Goal: Task Accomplishment & Management: Manage account settings

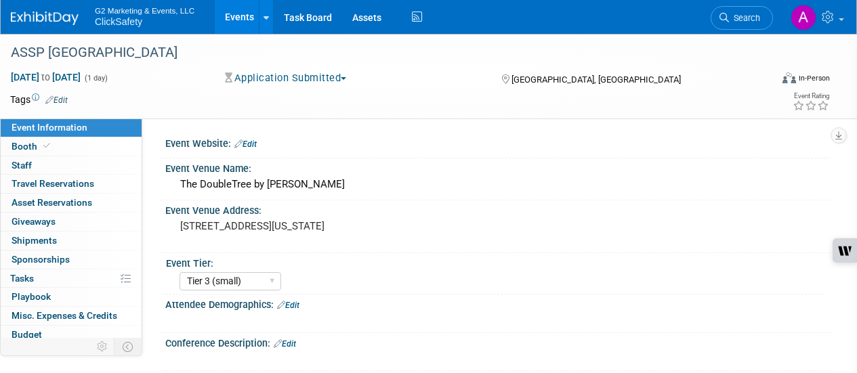
select select "Tier 3 (small)"
click at [398, 157] on div "Event Website: Edit" at bounding box center [494, 145] width 670 height 25
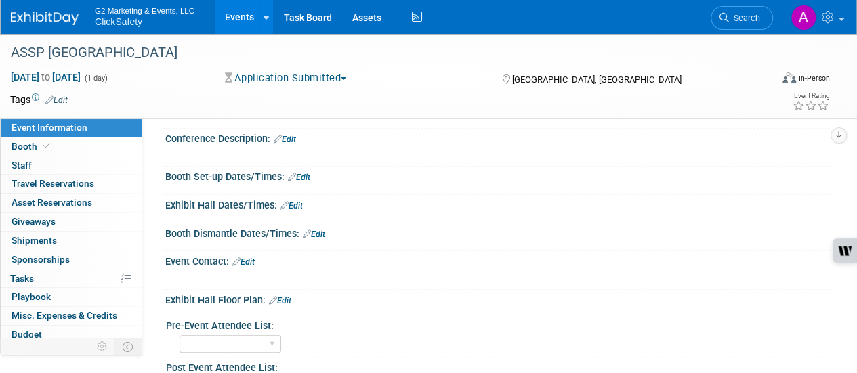
scroll to position [217, 0]
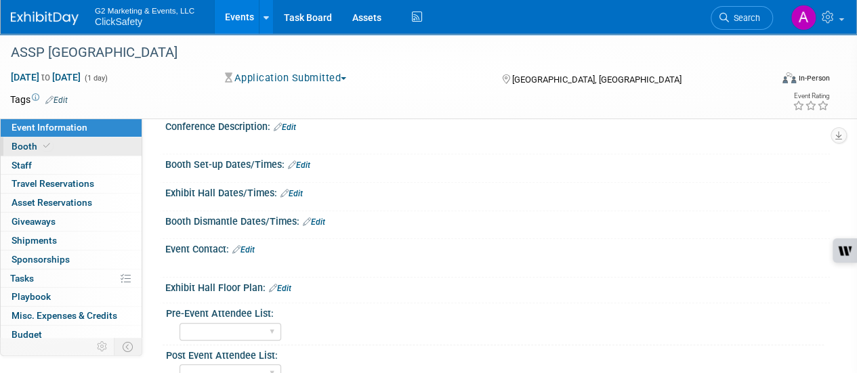
click at [66, 148] on link "Booth" at bounding box center [71, 146] width 141 height 18
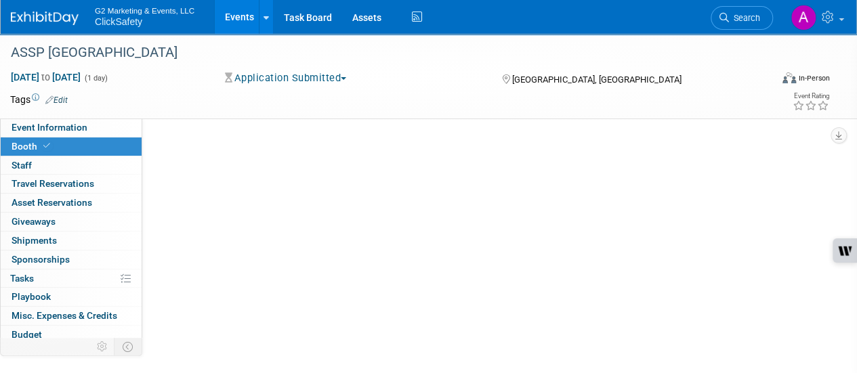
scroll to position [0, 0]
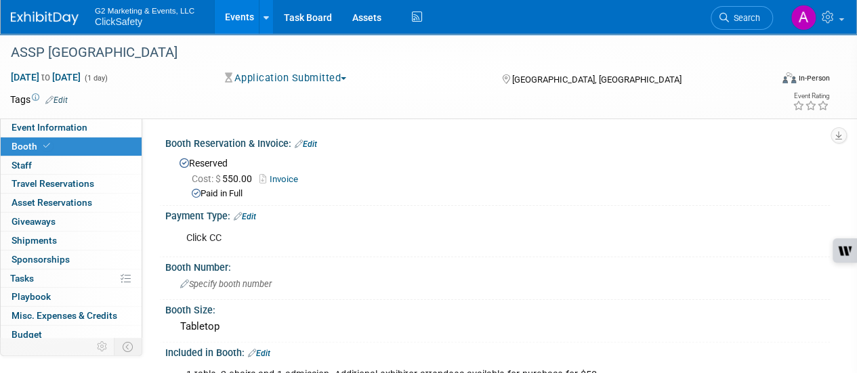
click at [456, 190] on div "Paid in Full" at bounding box center [506, 194] width 628 height 13
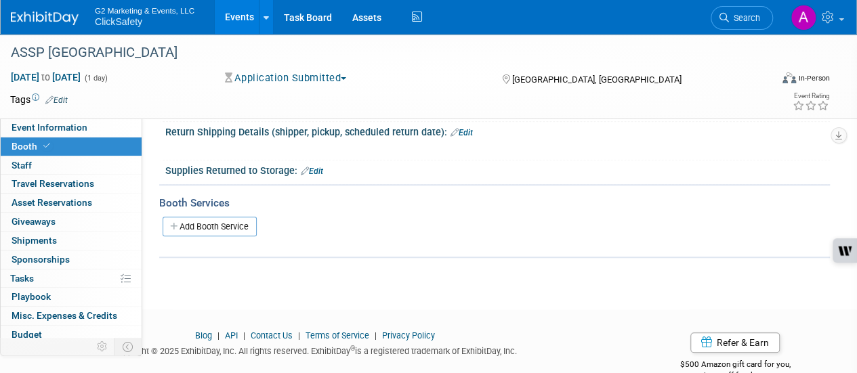
scroll to position [415, 0]
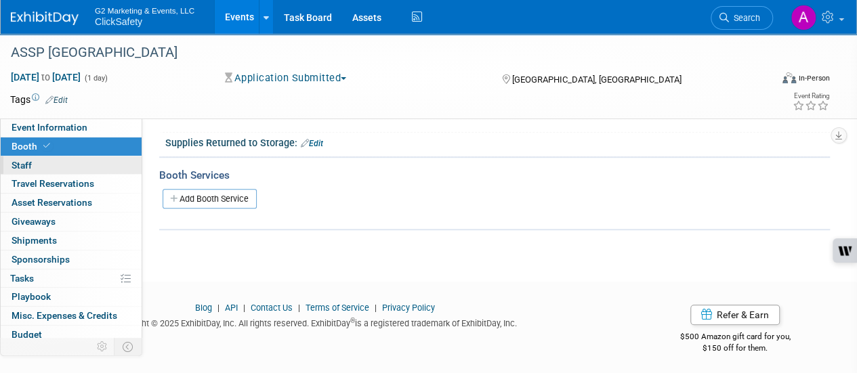
click at [68, 161] on link "0 Staff 0" at bounding box center [71, 165] width 141 height 18
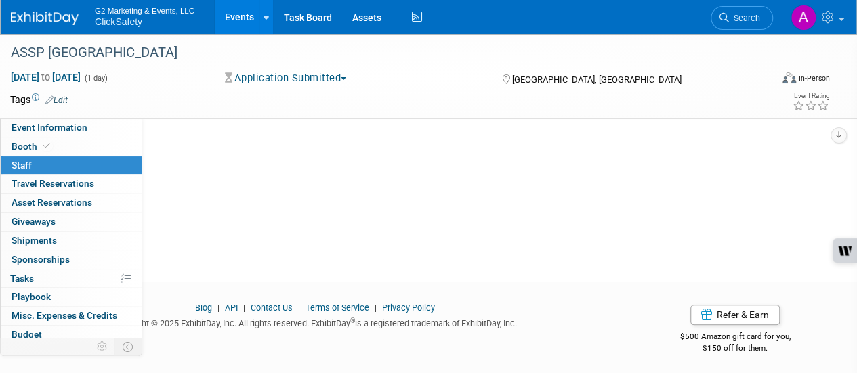
scroll to position [0, 0]
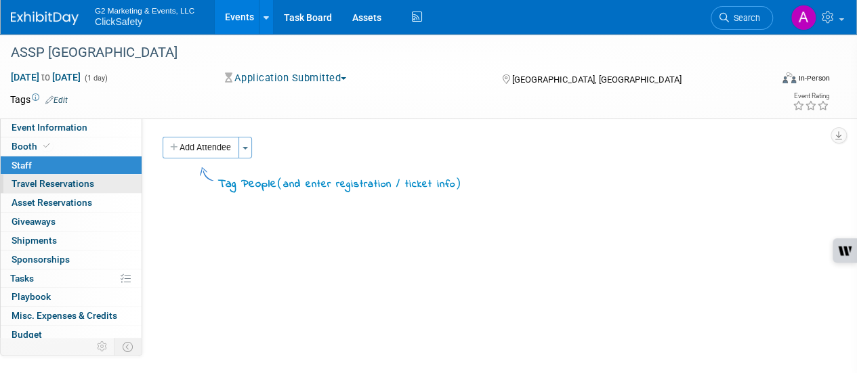
click at [72, 188] on span "Travel Reservations 0" at bounding box center [53, 183] width 83 height 11
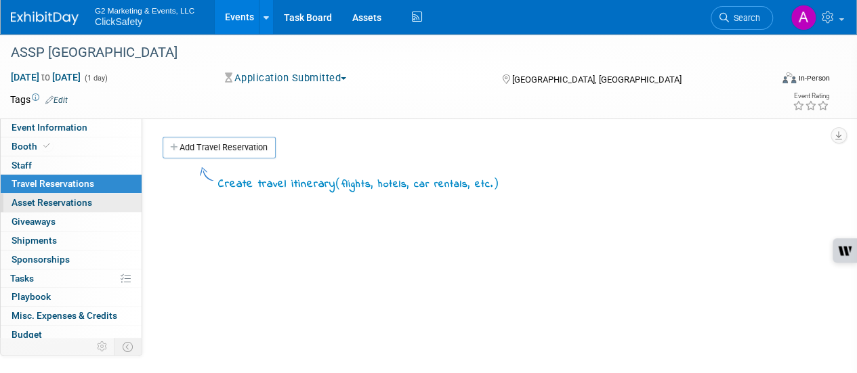
click at [70, 205] on span "Asset Reservations 0" at bounding box center [52, 202] width 81 height 11
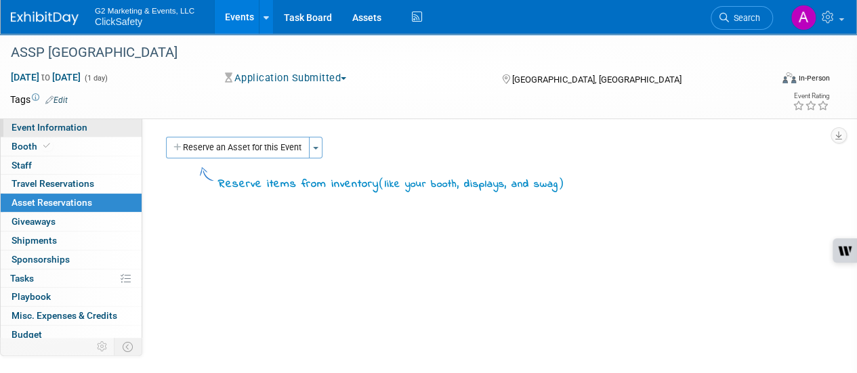
click at [64, 130] on span "Event Information" at bounding box center [50, 127] width 76 height 11
select select "Tier 3 (small)"
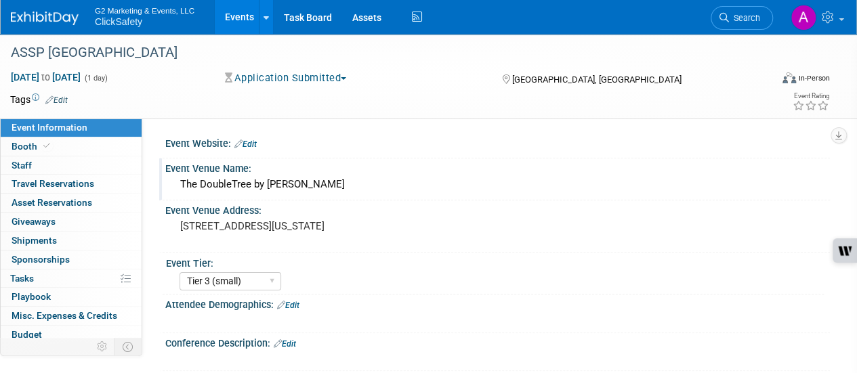
click at [380, 167] on div "Event Venue Name:" at bounding box center [497, 166] width 664 height 17
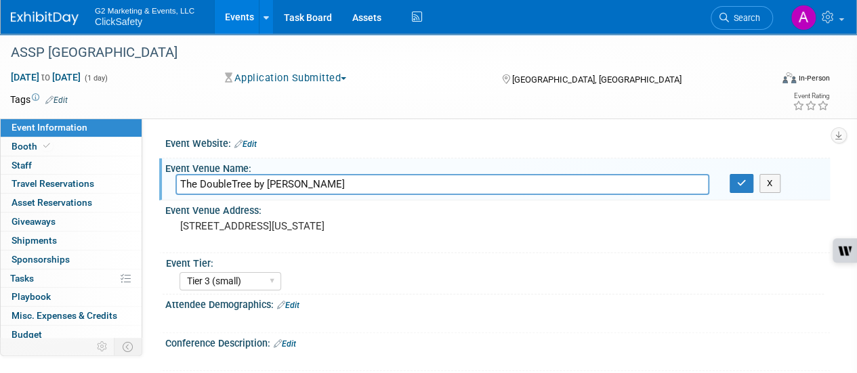
scroll to position [11, 0]
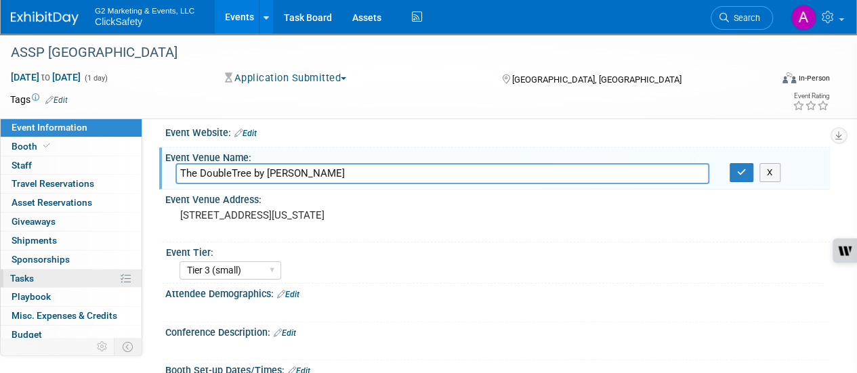
click at [47, 284] on link "0% Tasks 0%" at bounding box center [71, 279] width 141 height 18
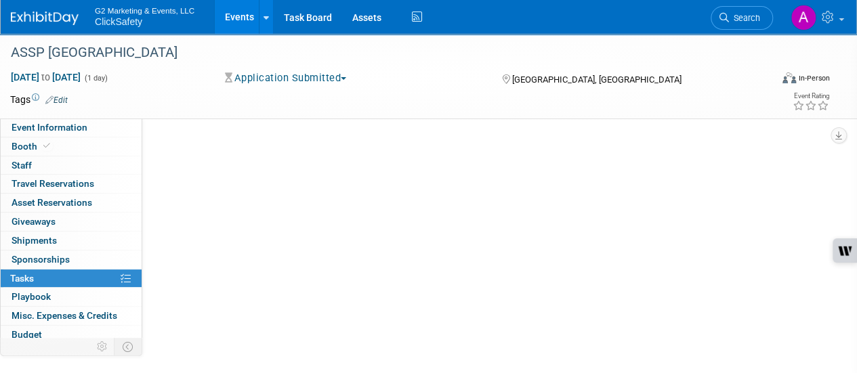
scroll to position [0, 0]
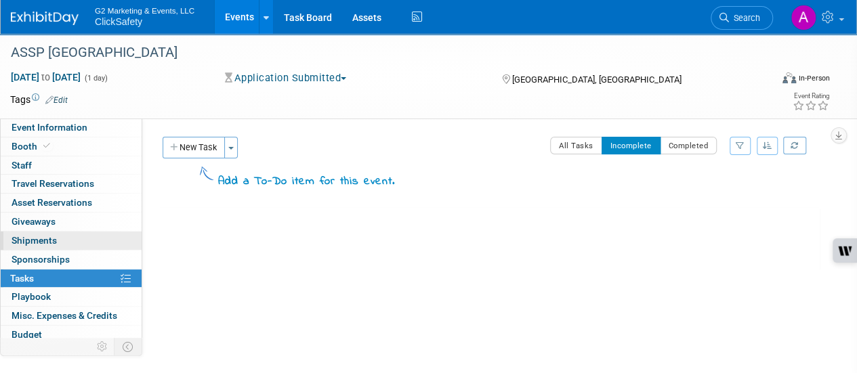
click at [83, 238] on link "0 Shipments 0" at bounding box center [71, 241] width 141 height 18
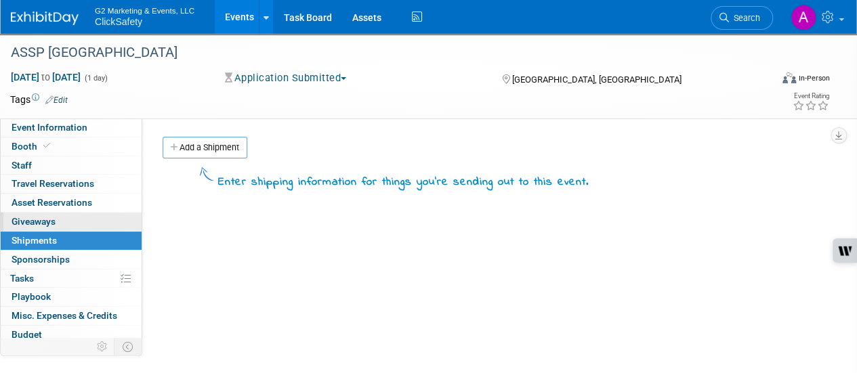
click at [83, 213] on link "0 Giveaways 0" at bounding box center [71, 222] width 141 height 18
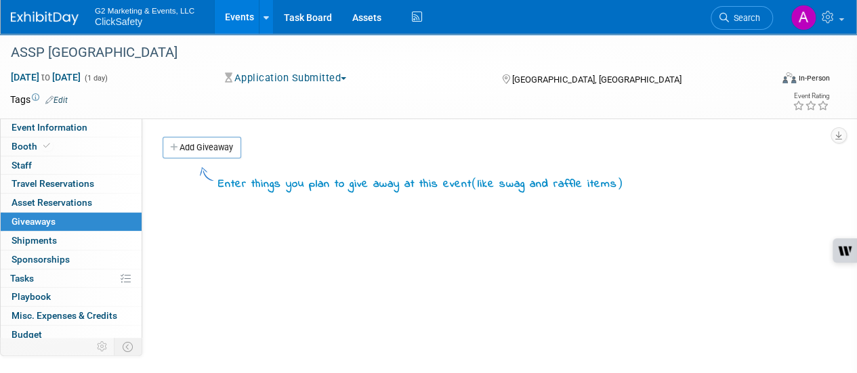
click at [95, 192] on div "0 Travel Reservations 0 Travel Reservations" at bounding box center [71, 184] width 141 height 19
click at [100, 185] on link "0 Travel Reservations 0" at bounding box center [71, 184] width 141 height 18
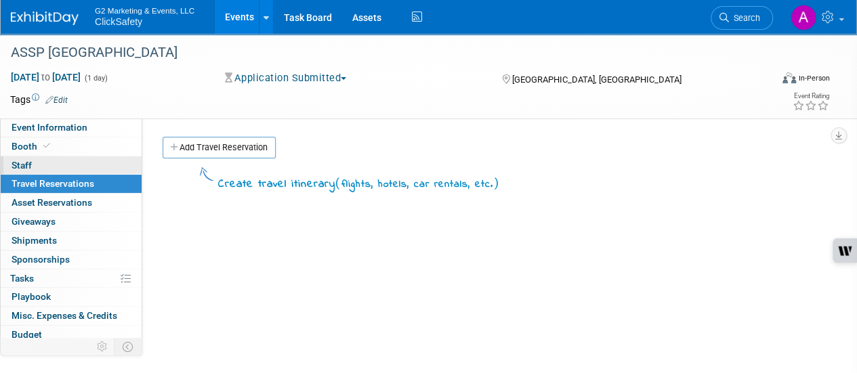
click at [91, 164] on link "0 Staff 0" at bounding box center [71, 165] width 141 height 18
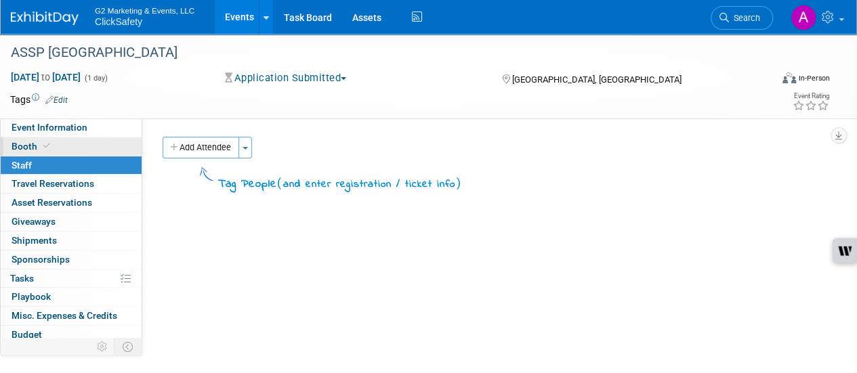
click at [21, 150] on span "Booth" at bounding box center [32, 146] width 41 height 11
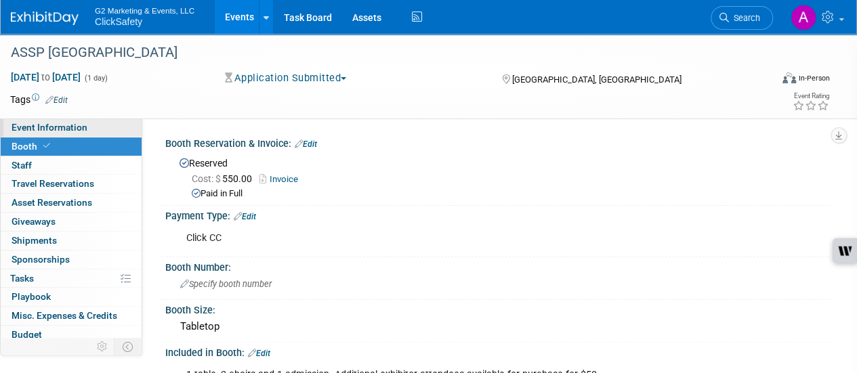
click at [75, 132] on span "Event Information" at bounding box center [50, 127] width 76 height 11
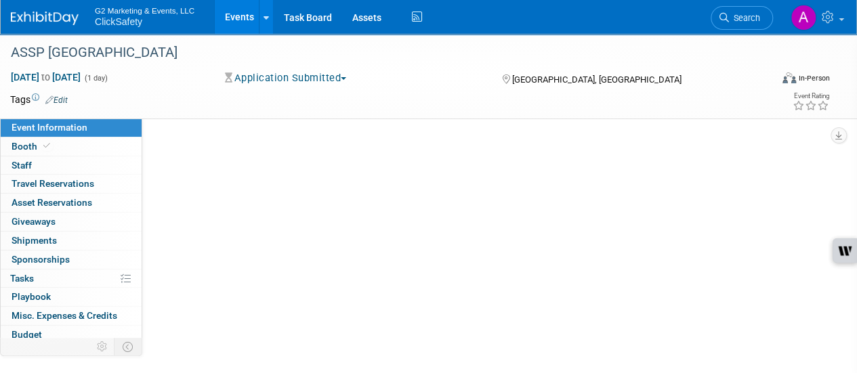
select select "Tier 3 (small)"
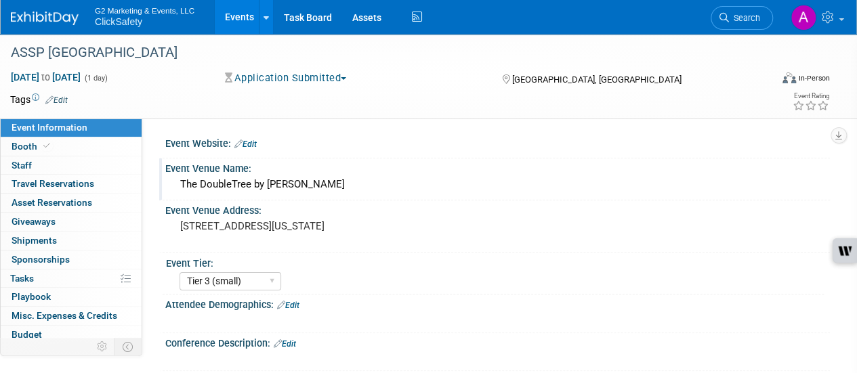
click at [337, 188] on div "The DoubleTree by [PERSON_NAME]" at bounding box center [497, 184] width 644 height 21
